Goal: Task Accomplishment & Management: Complete application form

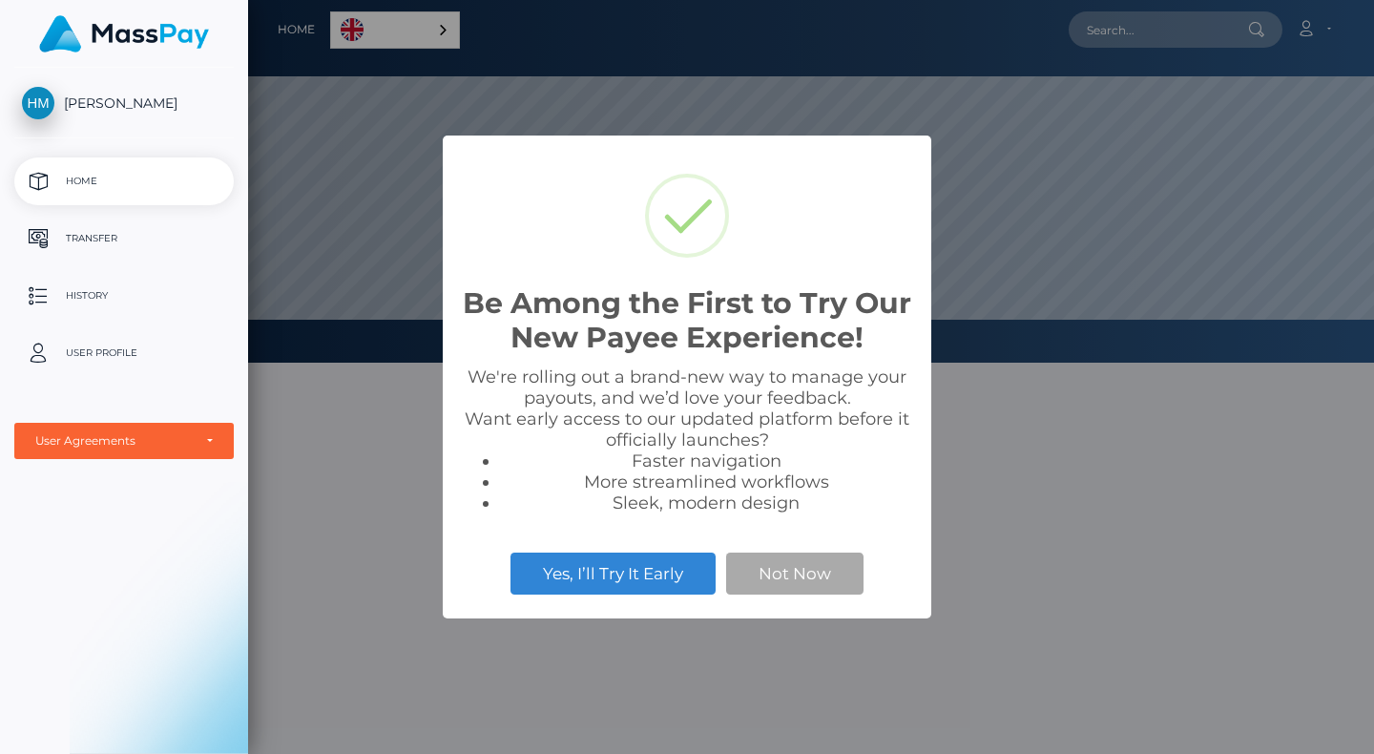
scroll to position [362, 1126]
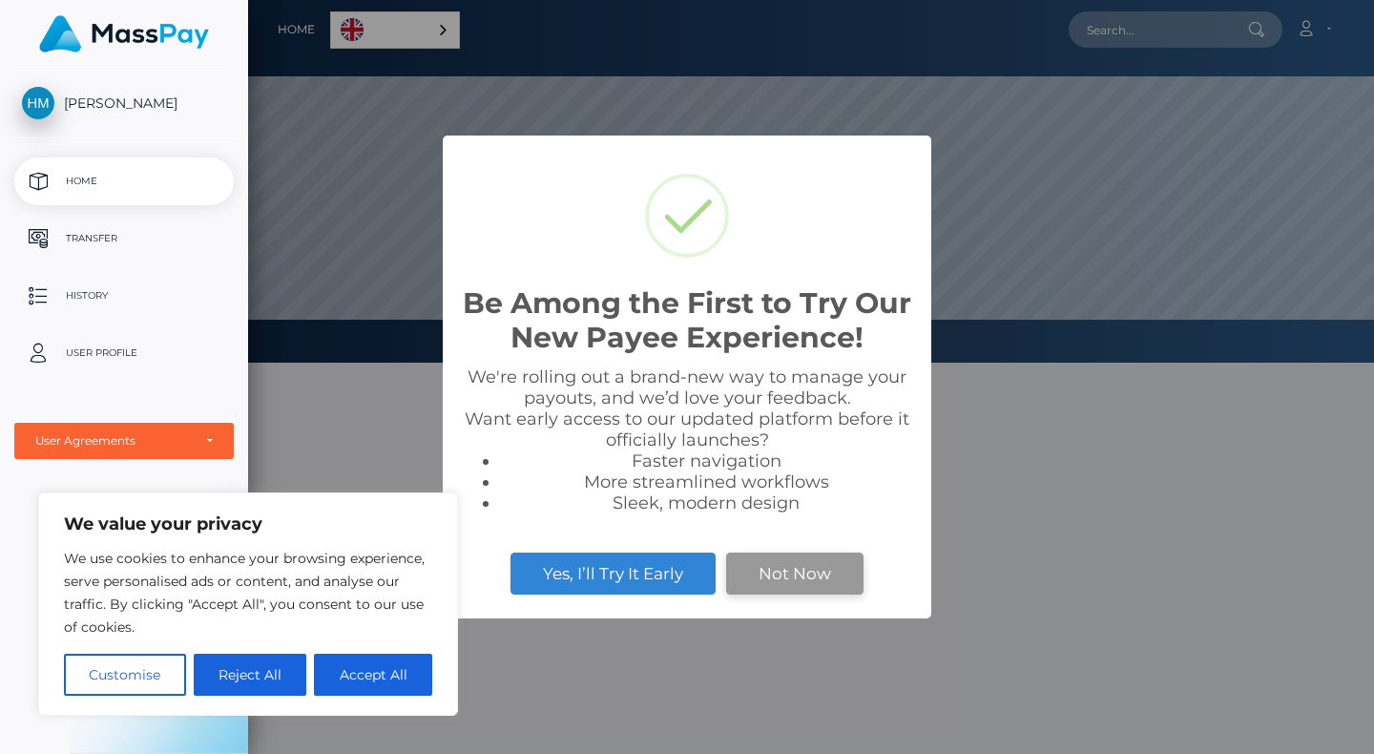
click at [768, 564] on button "Not Now" at bounding box center [794, 573] width 137 height 42
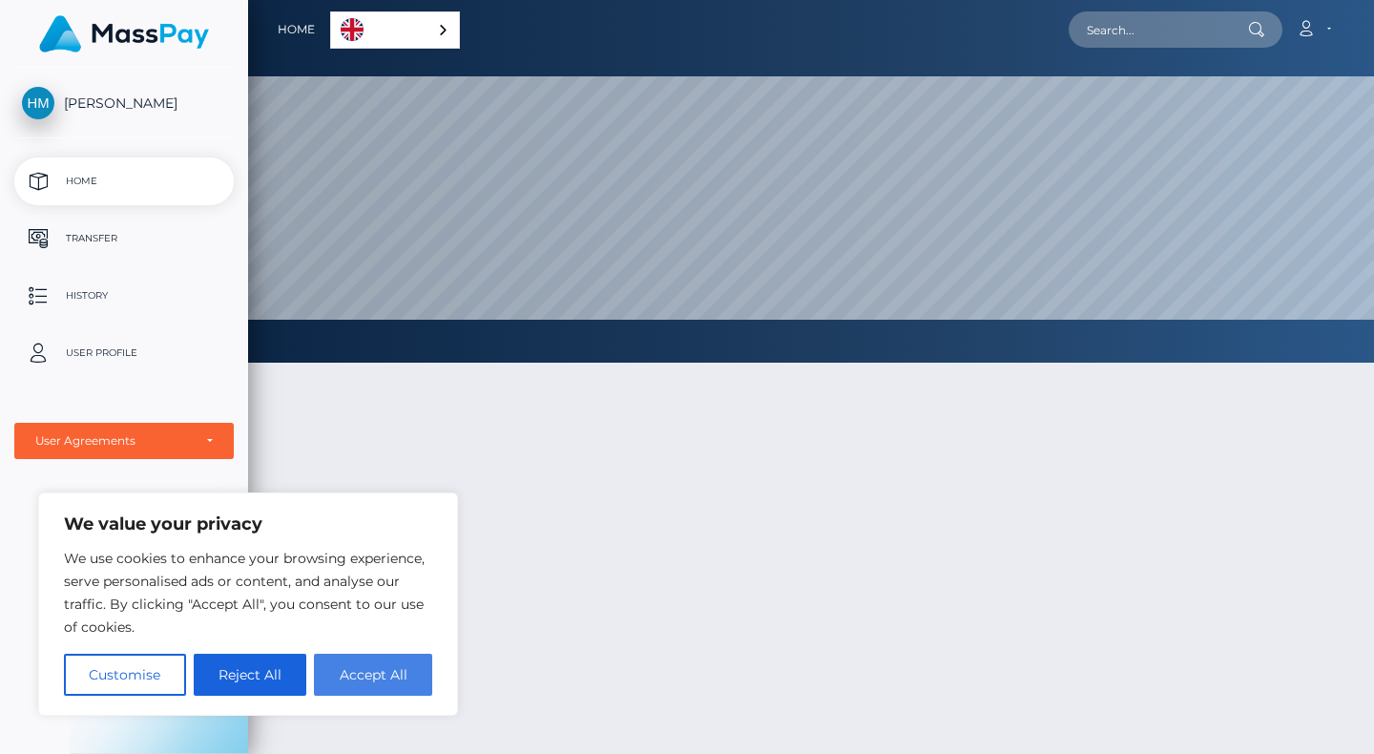
click at [350, 673] on button "Accept All" at bounding box center [373, 674] width 118 height 42
checkbox input "true"
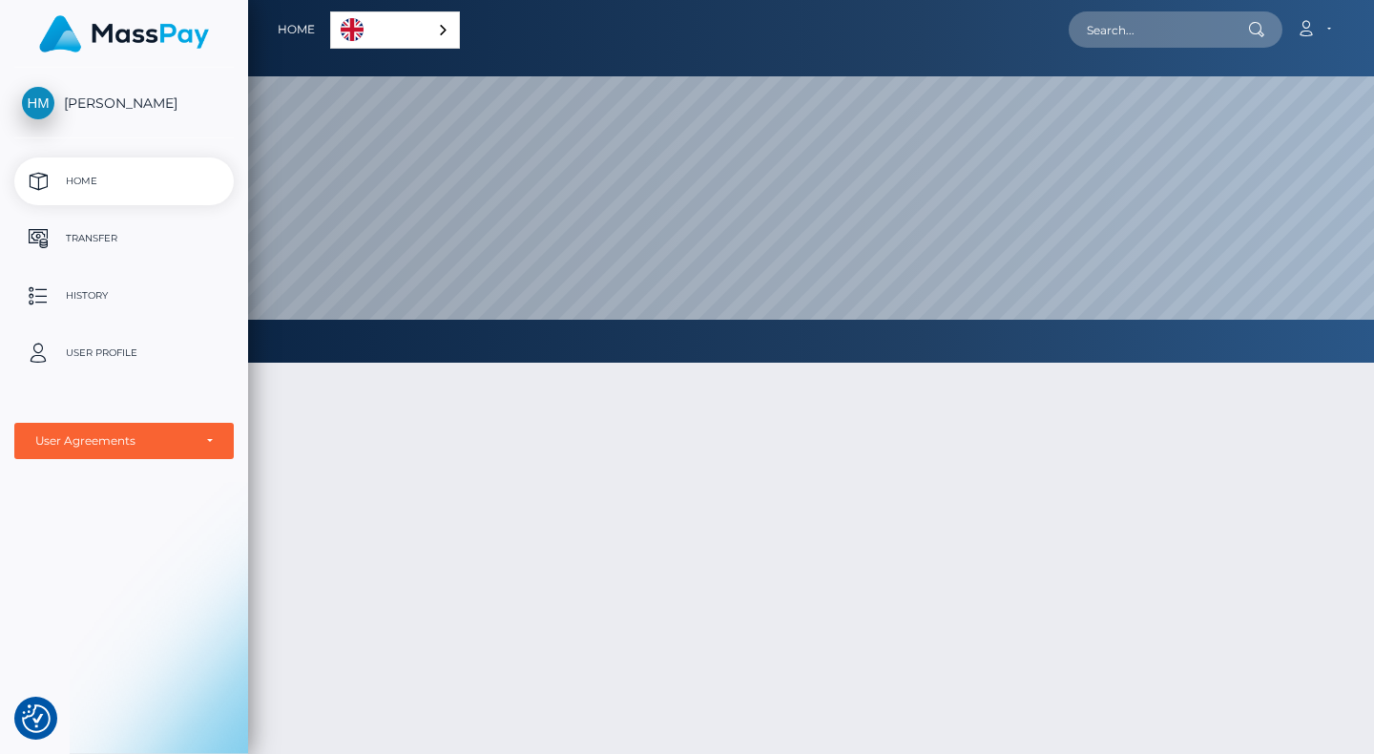
click at [343, 476] on div at bounding box center [811, 652] width 1126 height 636
click at [99, 347] on p "User Profile" at bounding box center [124, 353] width 204 height 29
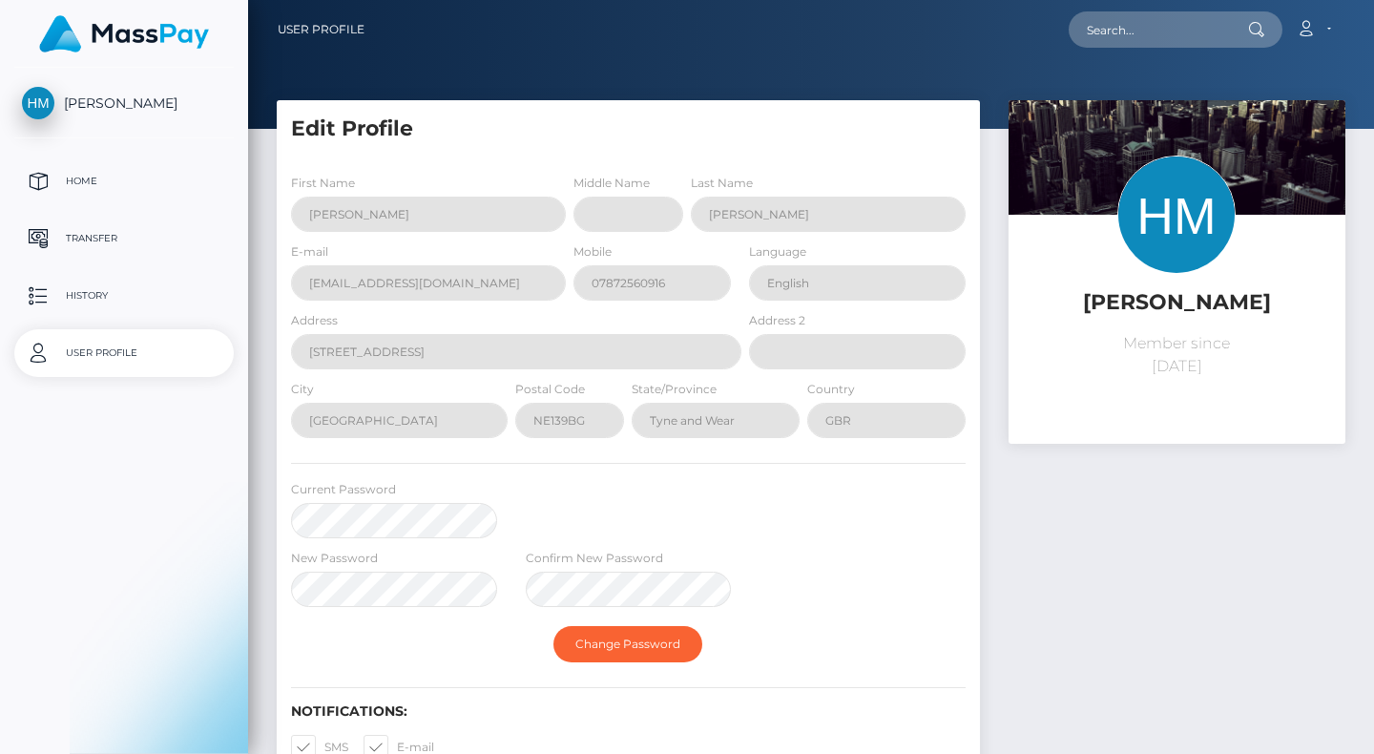
select select
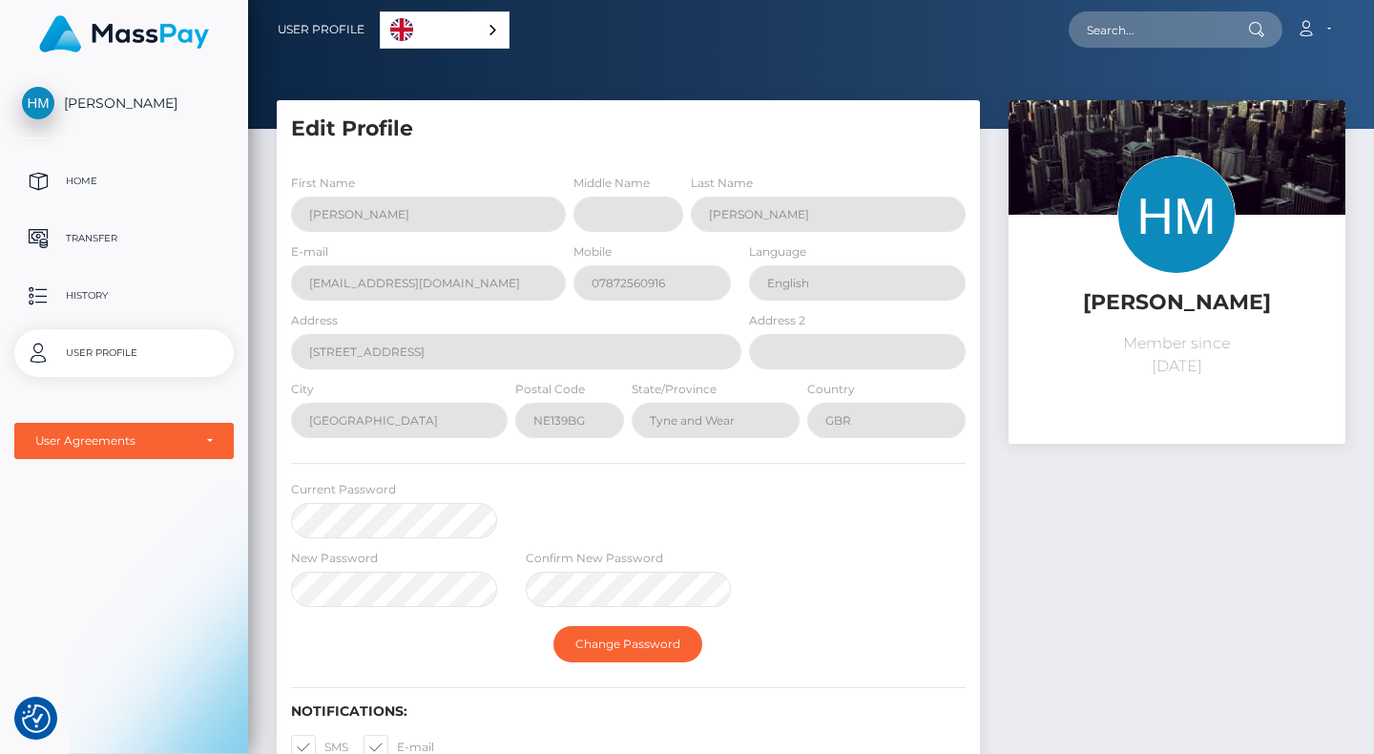
click at [79, 172] on p "Home" at bounding box center [124, 181] width 204 height 29
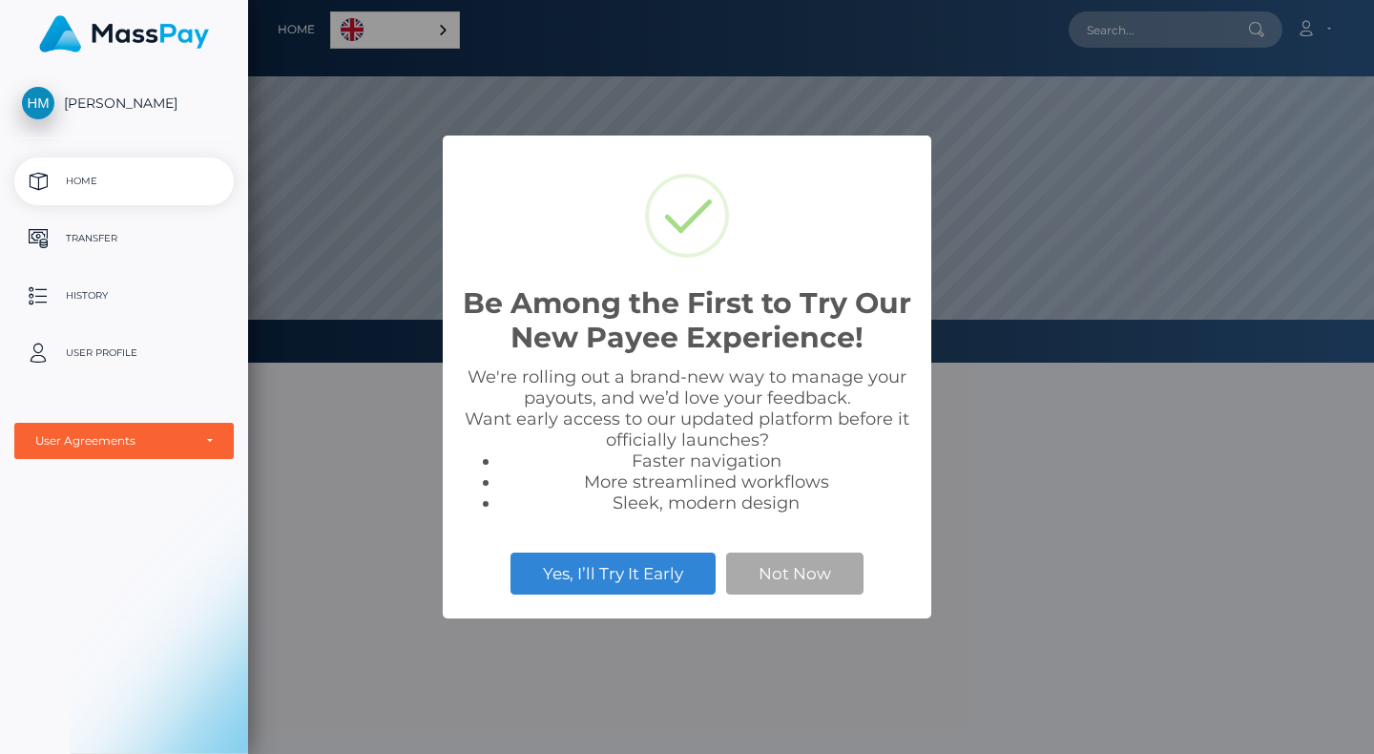
scroll to position [362, 1126]
click at [679, 568] on button "Yes, I’ll Try It Early" at bounding box center [612, 573] width 205 height 42
